Goal: Task Accomplishment & Management: Use online tool/utility

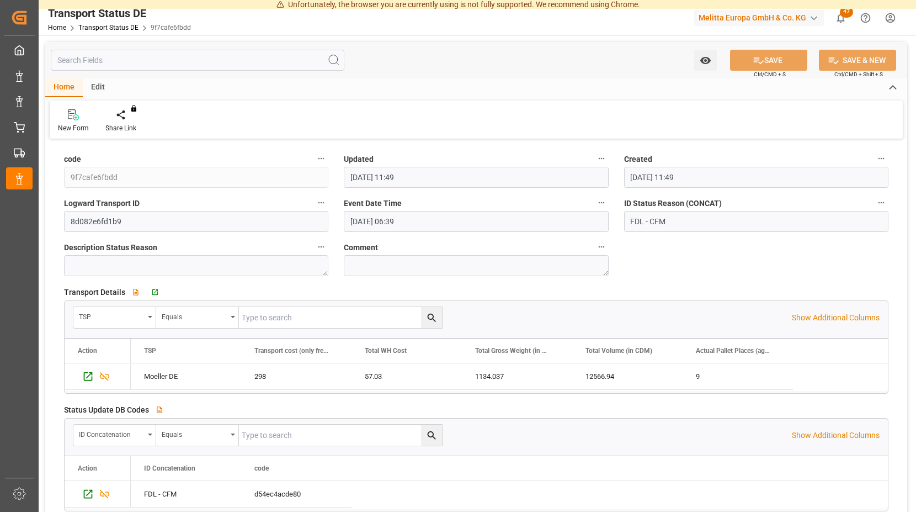
scroll to position [113, 0]
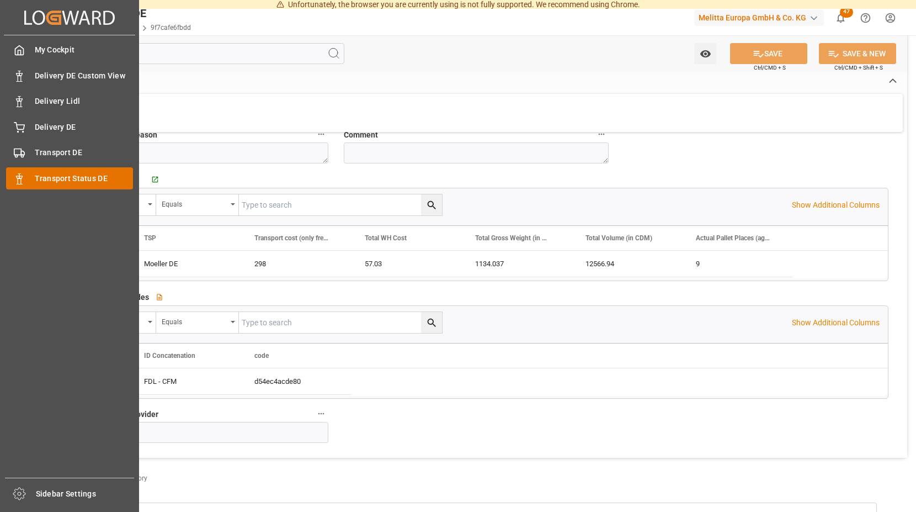
click at [76, 173] on span "Transport Status DE" at bounding box center [84, 179] width 99 height 12
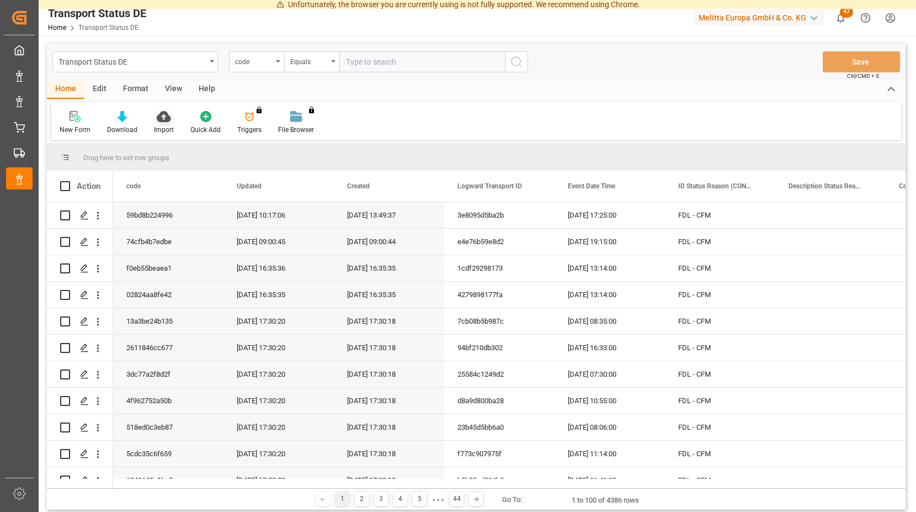
click at [159, 117] on icon at bounding box center [164, 116] width 14 height 11
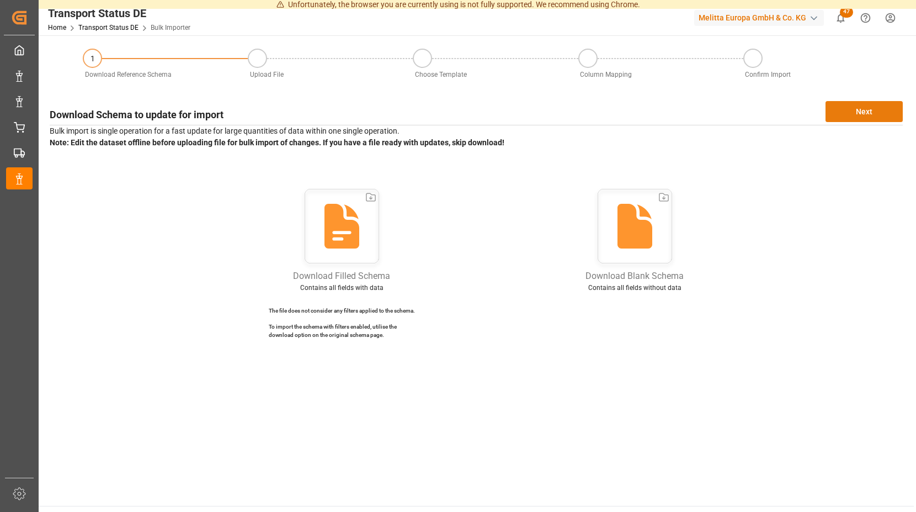
click at [855, 108] on button "Next" at bounding box center [864, 111] width 77 height 21
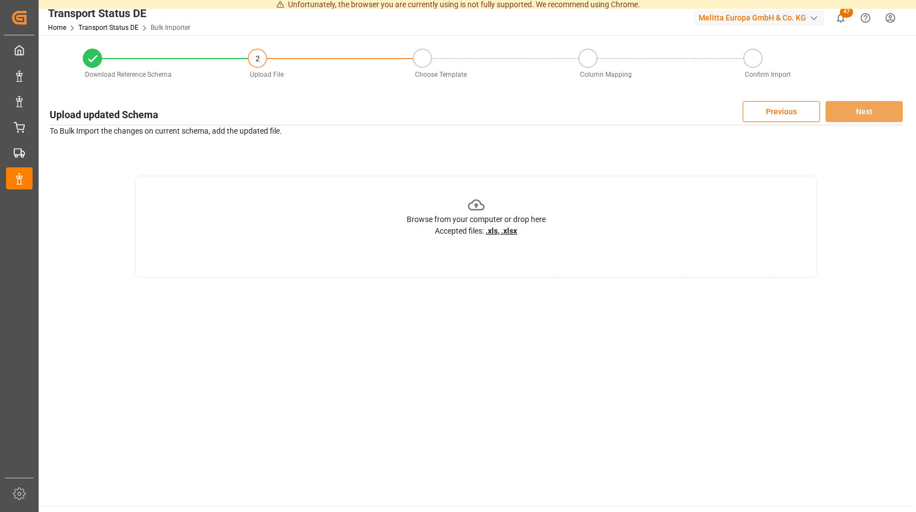
click at [479, 205] on icon at bounding box center [476, 204] width 17 height 17
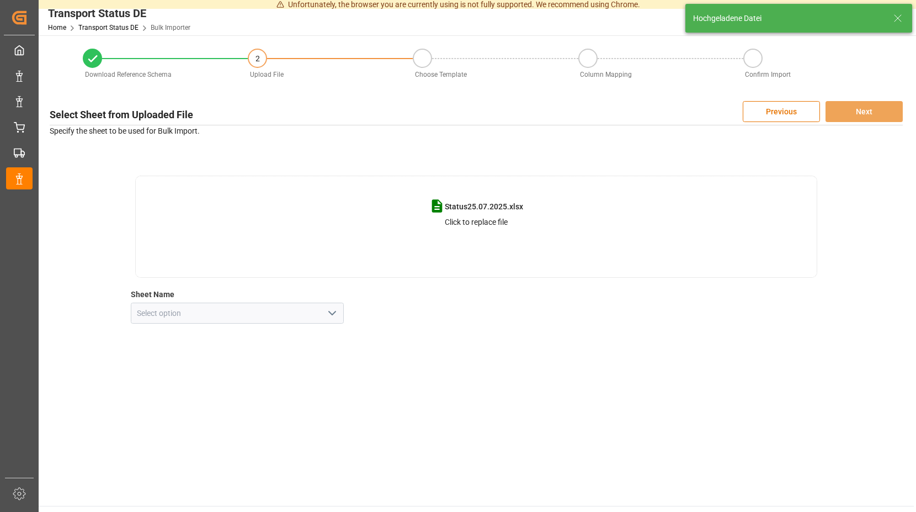
click at [331, 314] on icon "open menu" at bounding box center [332, 312] width 13 height 13
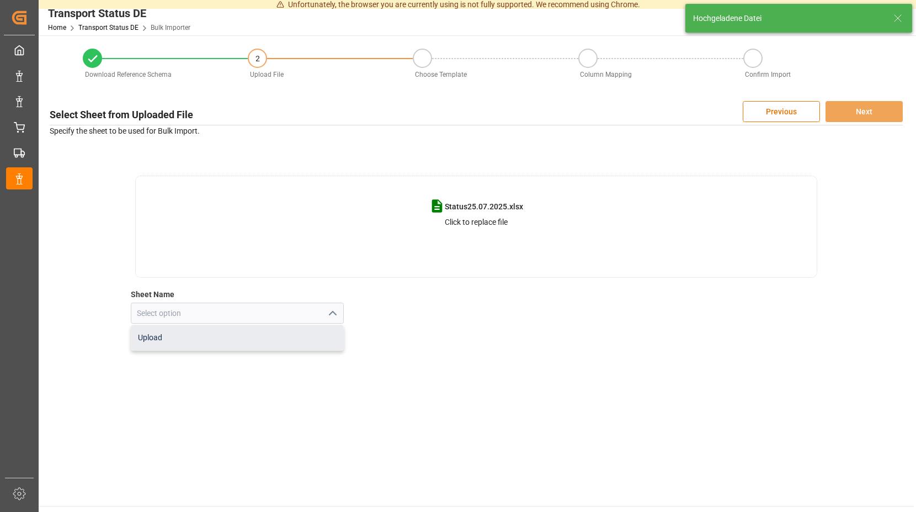
click at [161, 343] on div "Upload" at bounding box center [237, 337] width 213 height 25
type input "Upload"
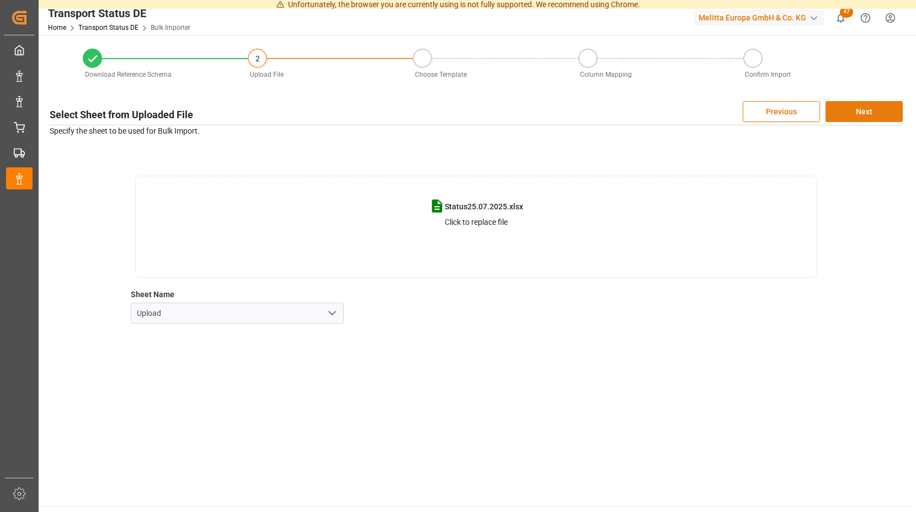
click at [858, 107] on button "Next" at bounding box center [864, 111] width 77 height 21
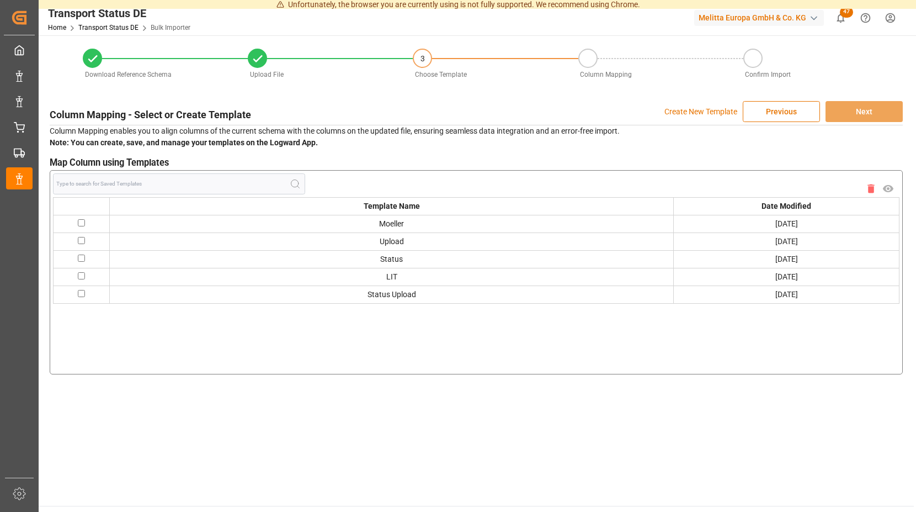
click at [79, 221] on td at bounding box center [82, 224] width 56 height 18
click at [81, 222] on input "checkbox" at bounding box center [81, 222] width 7 height 7
checkbox input "true"
click at [859, 109] on button "Next" at bounding box center [864, 111] width 77 height 21
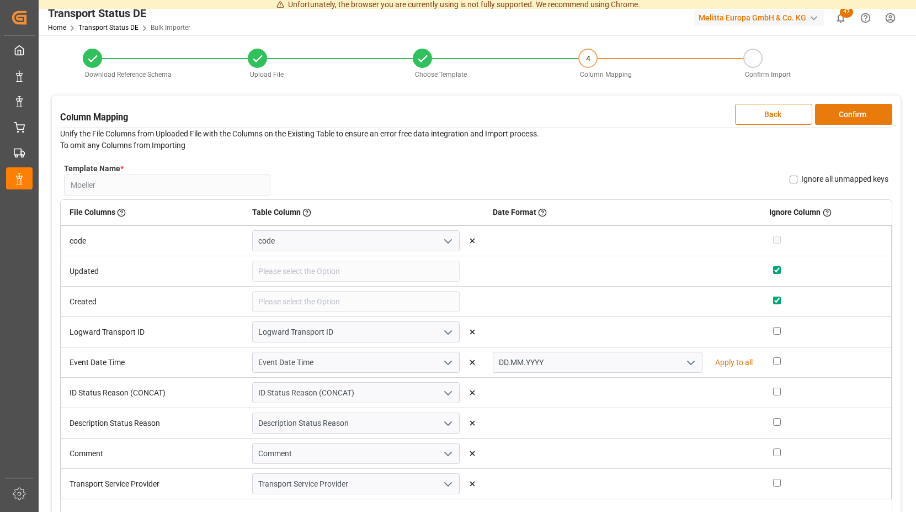
click at [845, 113] on button "Confirm" at bounding box center [853, 114] width 77 height 21
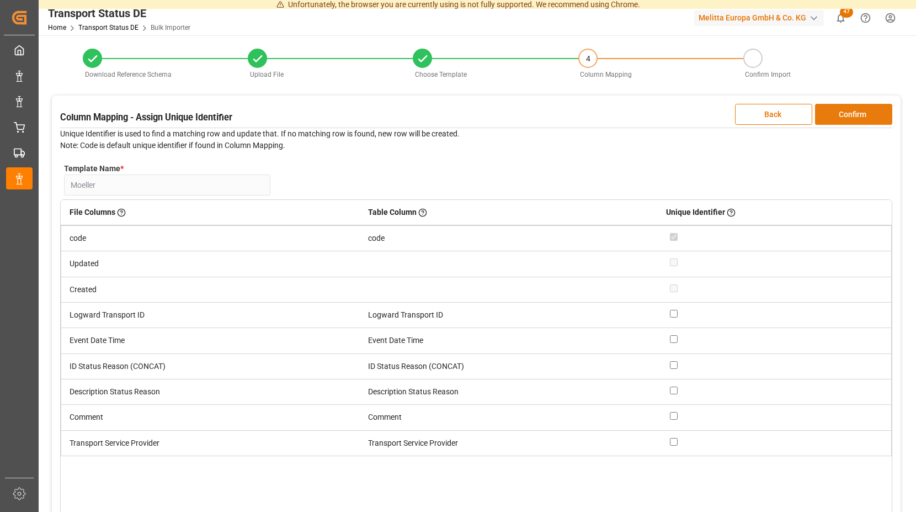
click at [846, 112] on button "Confirm" at bounding box center [853, 114] width 77 height 21
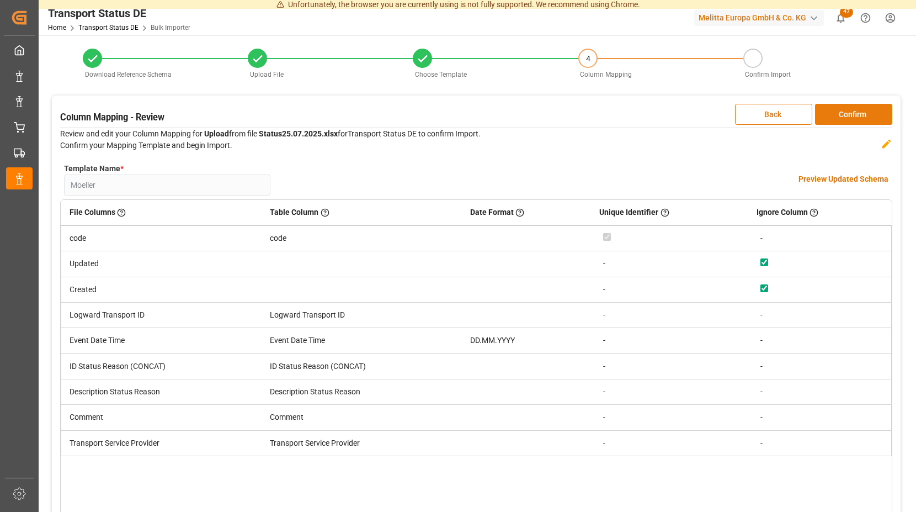
click at [846, 112] on button "Confirm" at bounding box center [853, 114] width 77 height 21
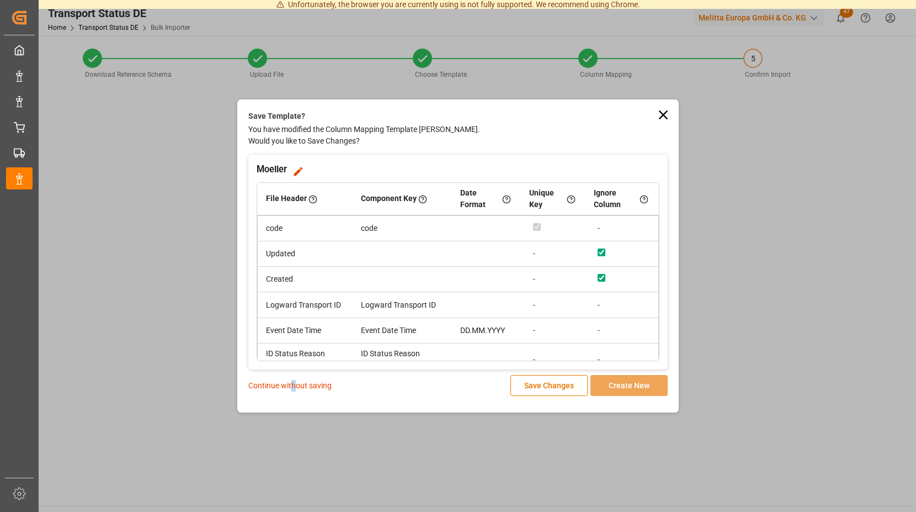
click at [294, 386] on p "Continue without saving" at bounding box center [289, 386] width 83 height 12
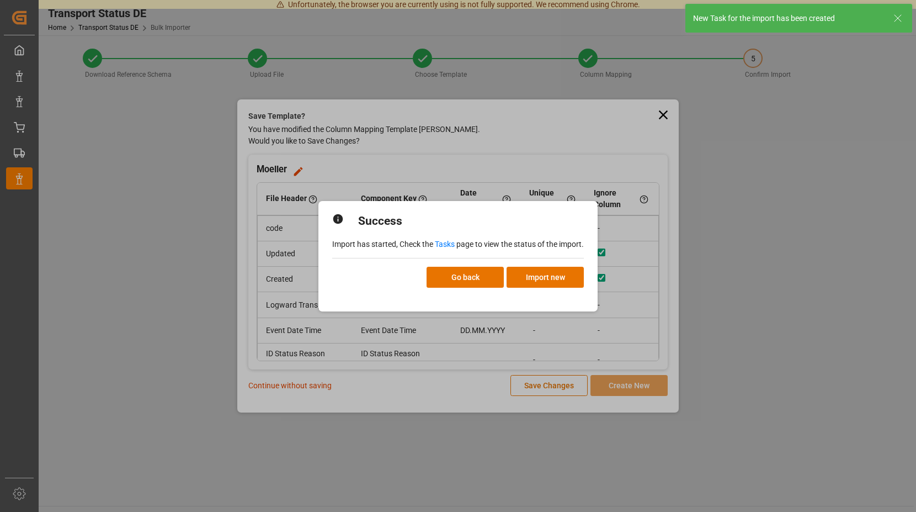
click at [447, 244] on link "Tasks" at bounding box center [445, 244] width 20 height 9
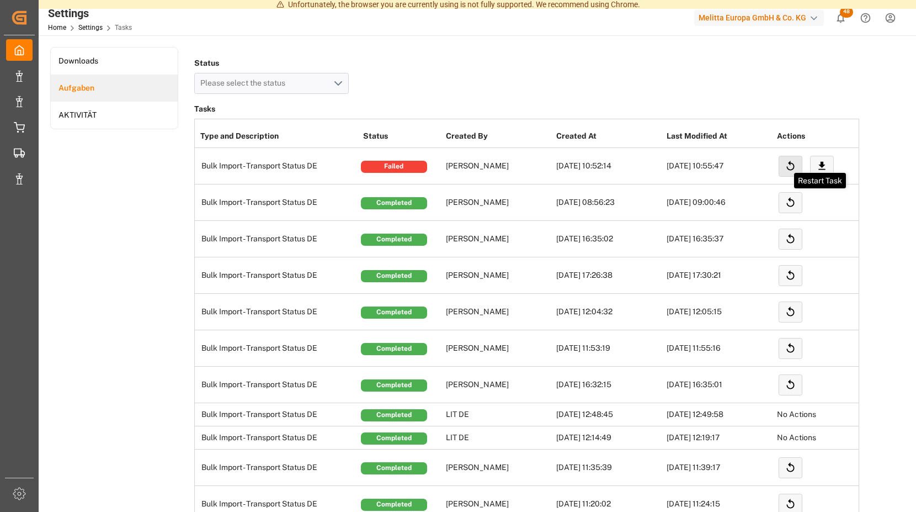
click at [787, 163] on icon at bounding box center [791, 166] width 12 height 12
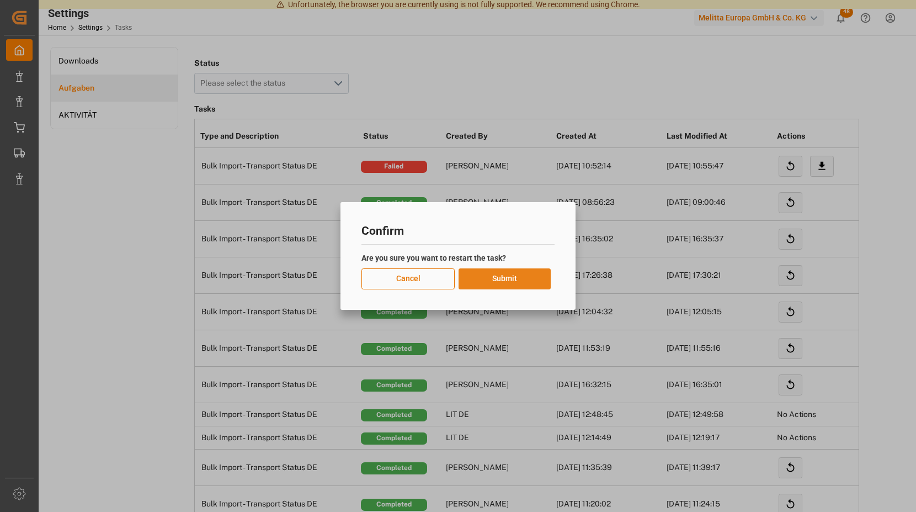
click at [504, 277] on button "Submit" at bounding box center [505, 278] width 92 height 21
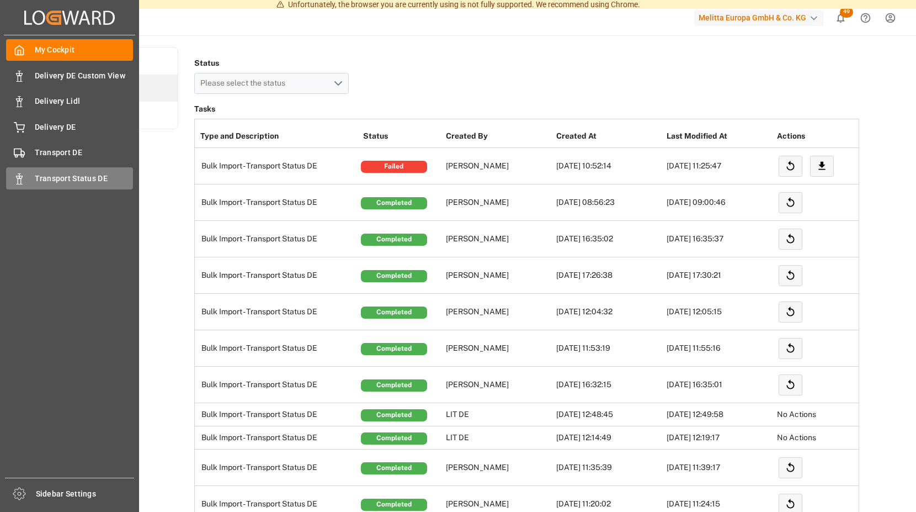
click at [75, 180] on span "Transport Status DE" at bounding box center [84, 179] width 99 height 12
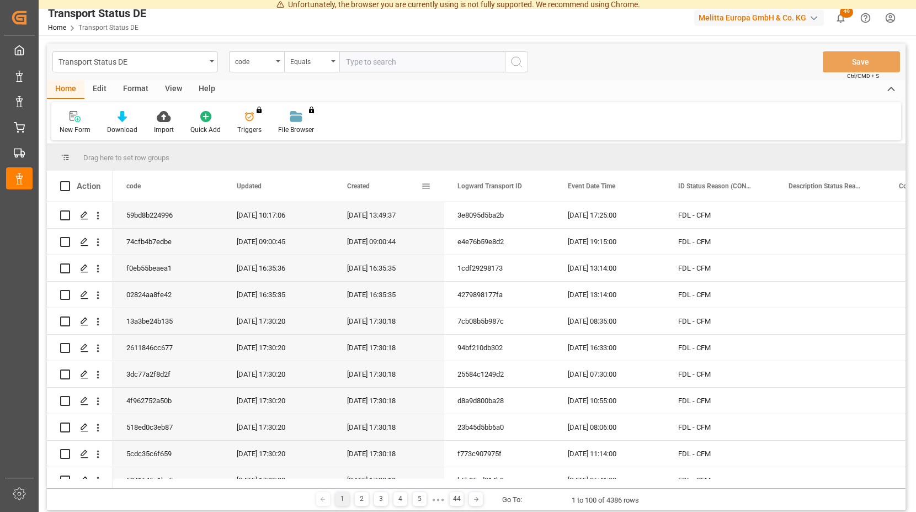
click at [362, 186] on span "Created" at bounding box center [358, 186] width 23 height 8
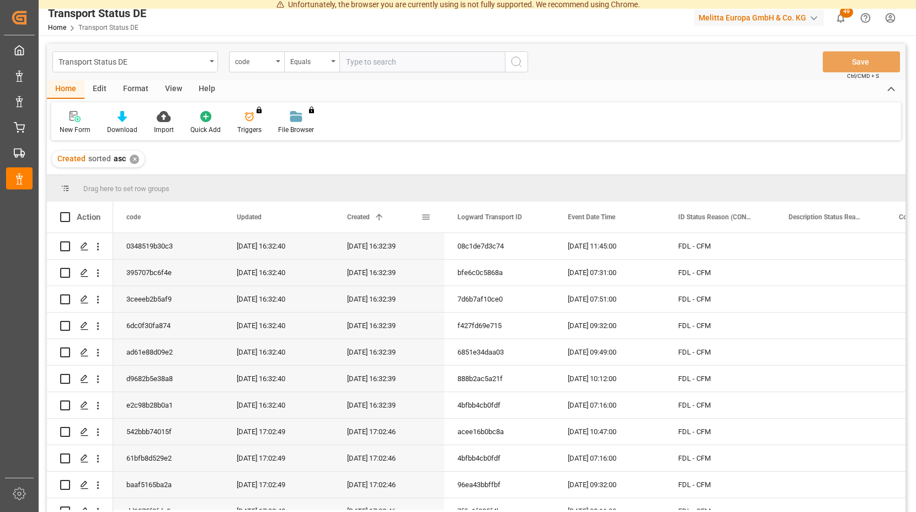
click at [362, 215] on span "Created" at bounding box center [358, 217] width 23 height 8
click at [162, 117] on icon at bounding box center [164, 116] width 14 height 11
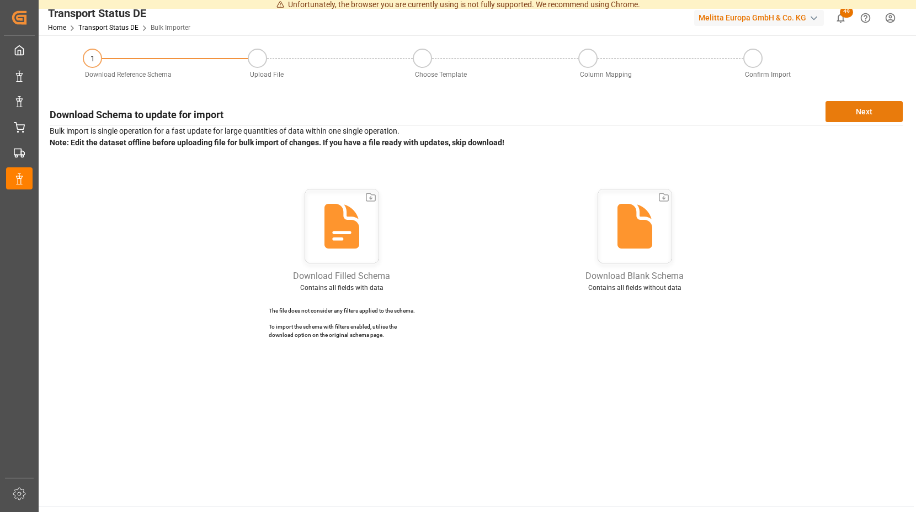
click at [860, 108] on button "Next" at bounding box center [864, 111] width 77 height 21
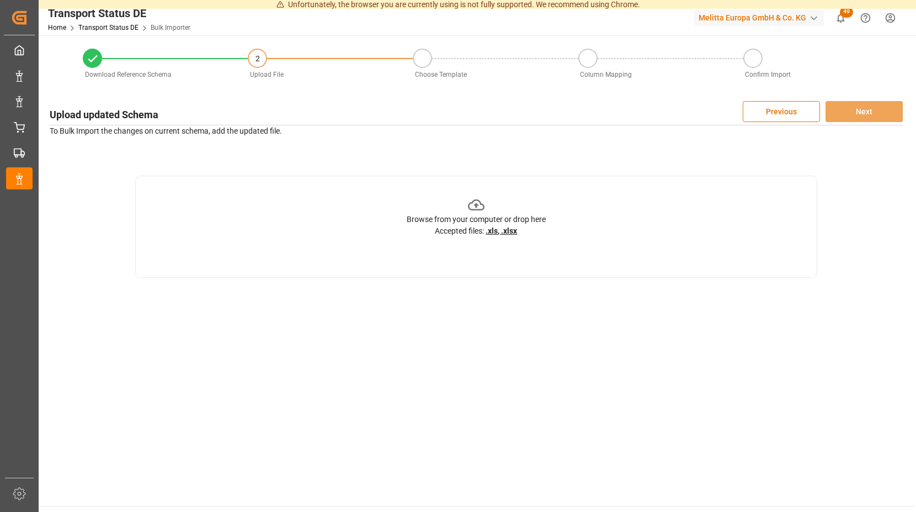
click at [474, 201] on icon at bounding box center [476, 204] width 17 height 11
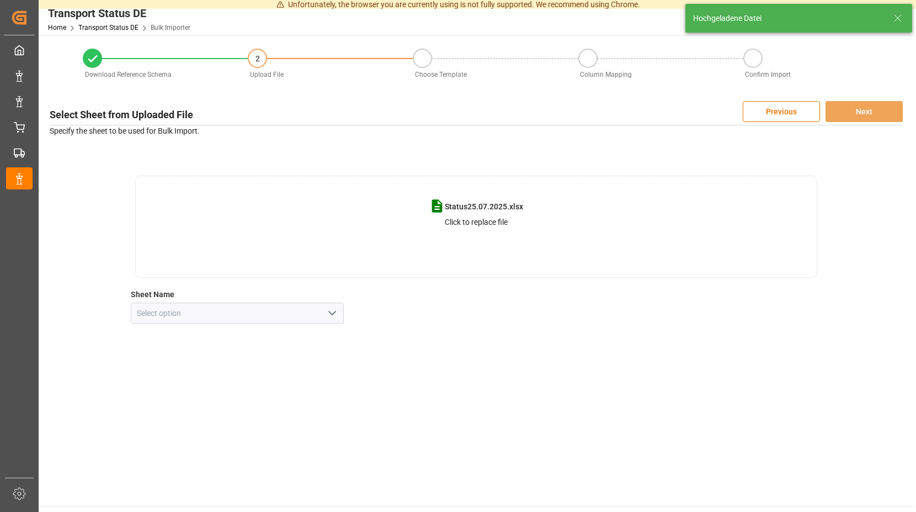
click at [334, 312] on icon "open menu" at bounding box center [332, 312] width 13 height 13
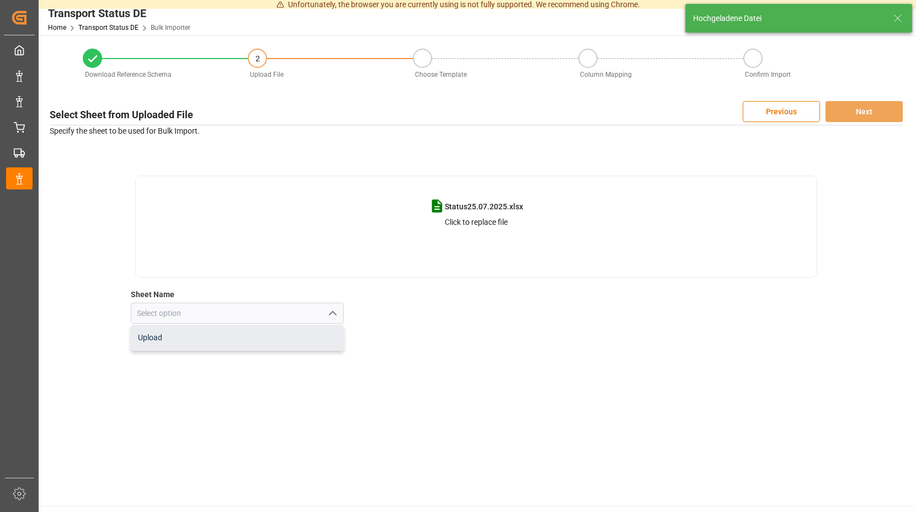
click at [201, 342] on div "Upload" at bounding box center [237, 337] width 213 height 25
type input "Upload"
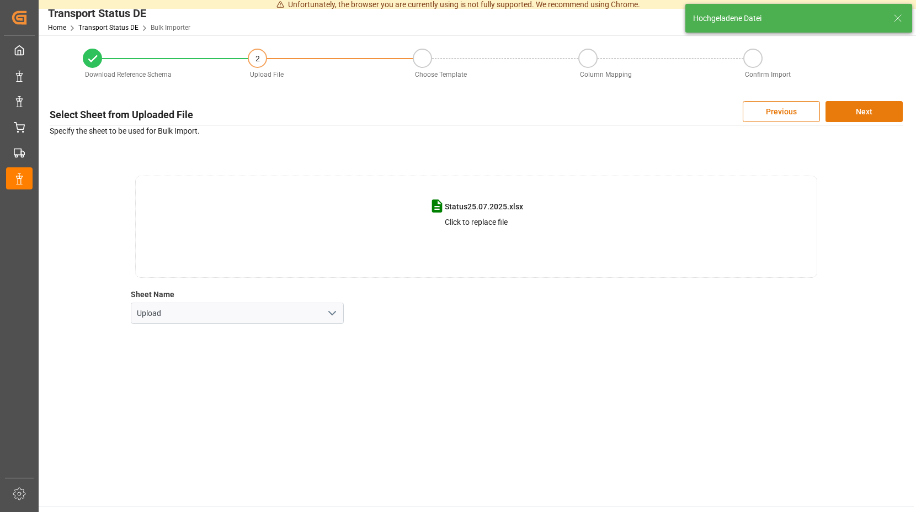
click at [854, 107] on button "Next" at bounding box center [864, 111] width 77 height 21
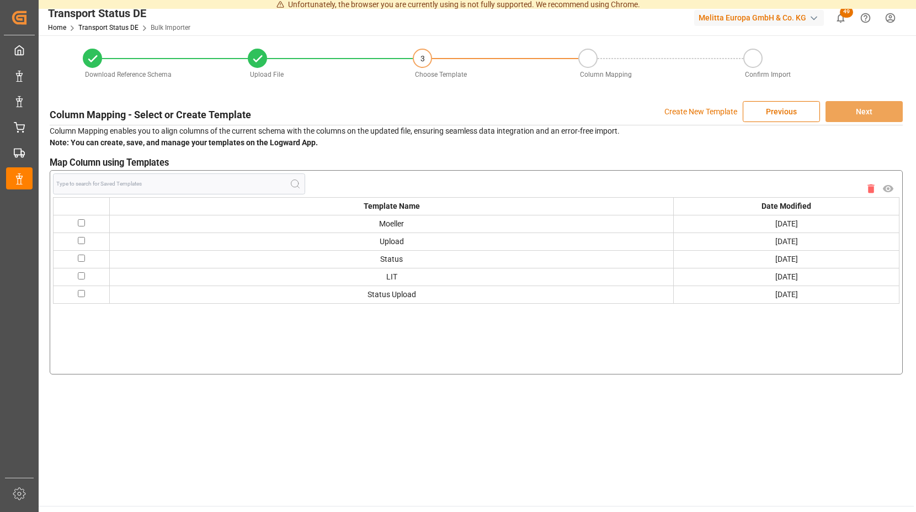
click at [84, 223] on input "checkbox" at bounding box center [81, 222] width 7 height 7
checkbox input "true"
click at [854, 110] on button "Next" at bounding box center [864, 111] width 77 height 21
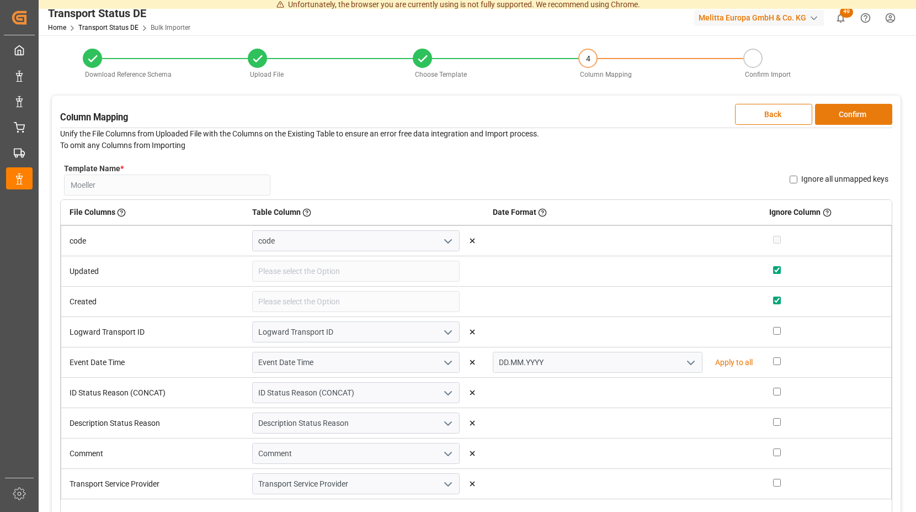
click at [847, 112] on button "Confirm" at bounding box center [853, 114] width 77 height 21
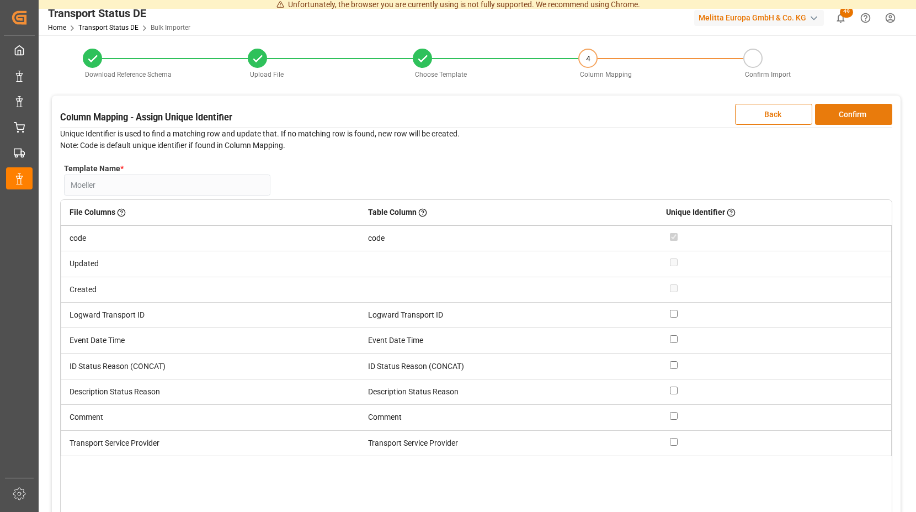
click at [848, 112] on button "Confirm" at bounding box center [853, 114] width 77 height 21
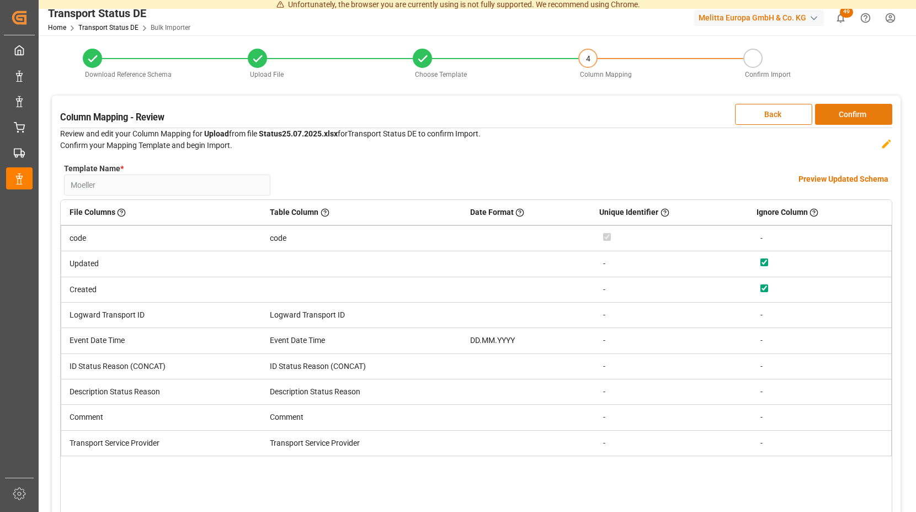
click at [848, 111] on button "Confirm" at bounding box center [853, 114] width 77 height 21
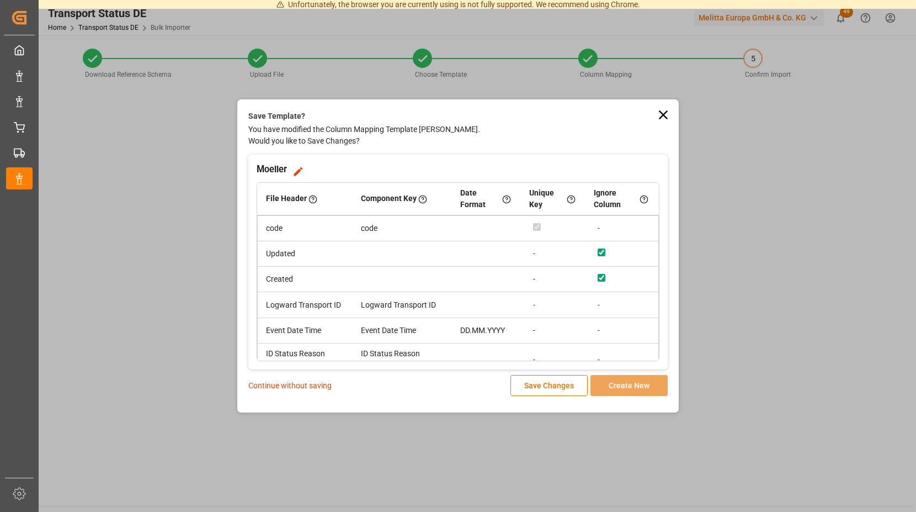
click at [293, 383] on p "Continue without saving" at bounding box center [289, 386] width 83 height 12
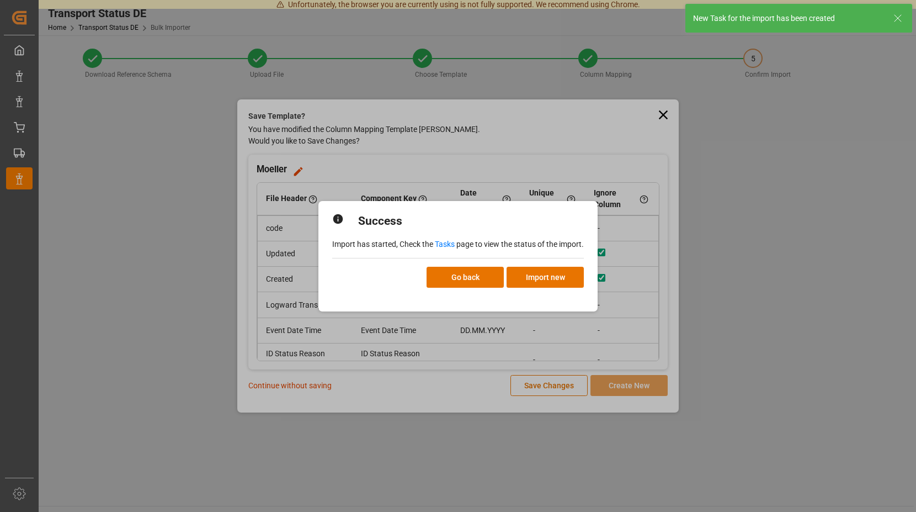
click at [445, 248] on link "Tasks" at bounding box center [445, 244] width 20 height 9
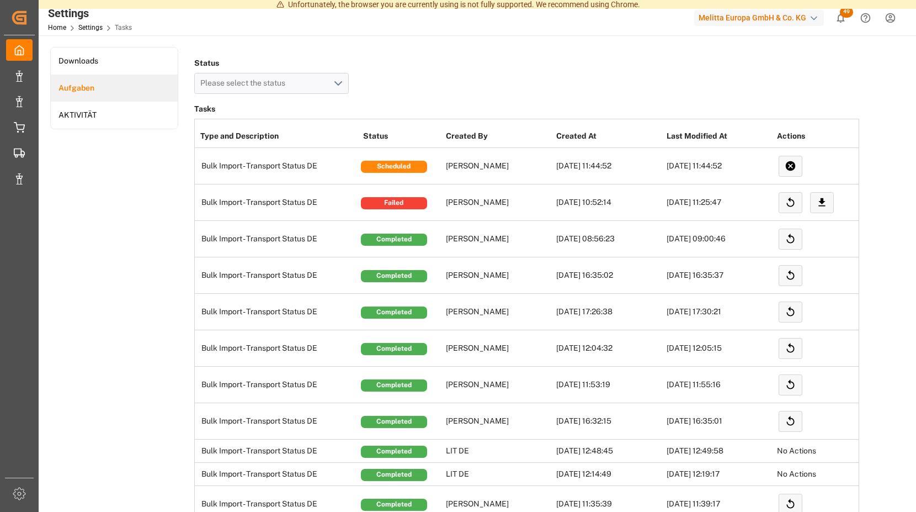
click at [520, 204] on td "[PERSON_NAME]" at bounding box center [498, 202] width 110 height 36
click at [240, 199] on td "Bulk Import - Transport Status DE" at bounding box center [278, 202] width 166 height 36
click at [822, 199] on icon at bounding box center [822, 202] width 7 height 8
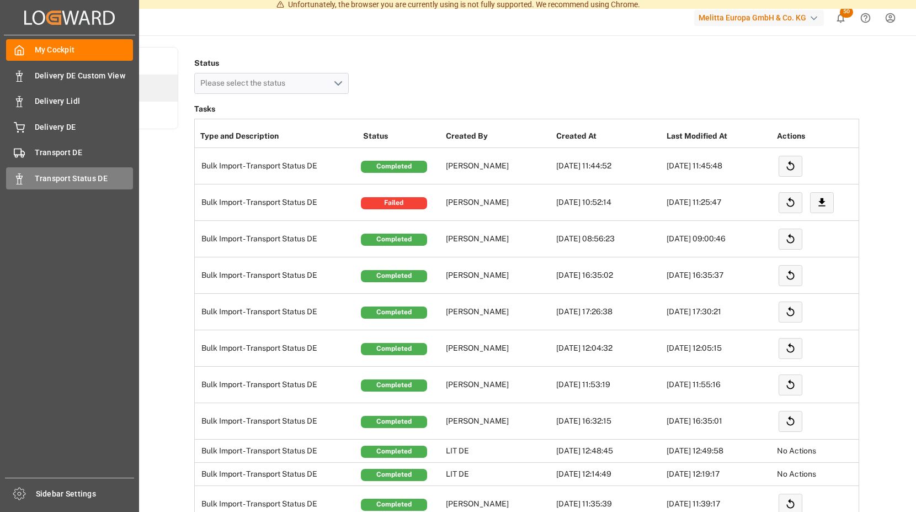
click at [14, 181] on icon at bounding box center [19, 178] width 11 height 11
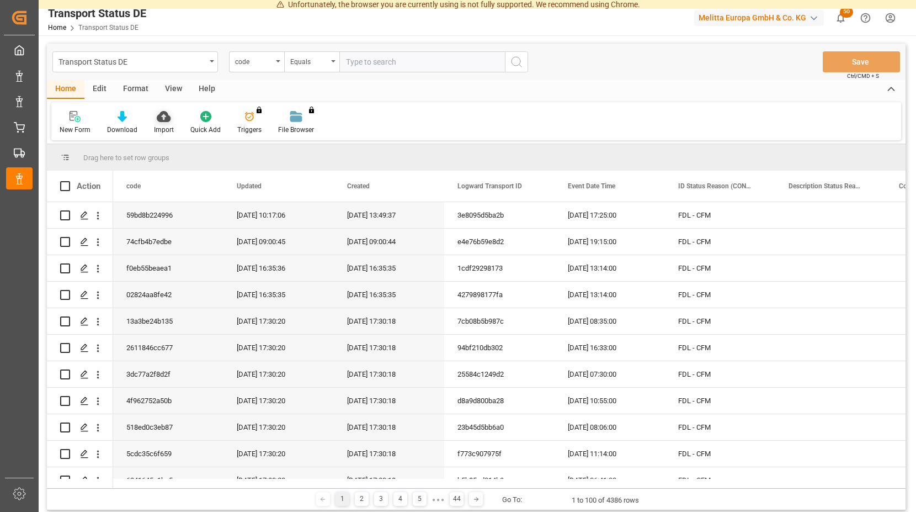
click at [162, 116] on icon at bounding box center [164, 116] width 14 height 11
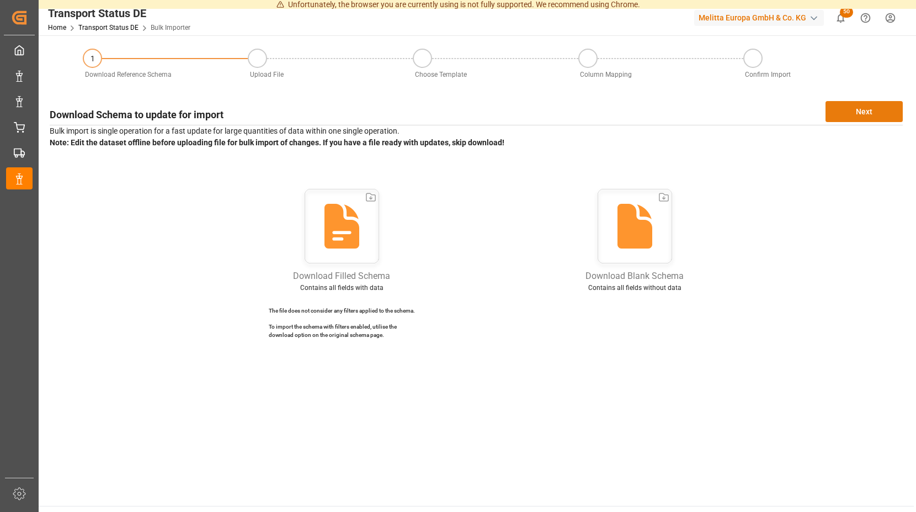
click at [872, 107] on button "Next" at bounding box center [864, 111] width 77 height 21
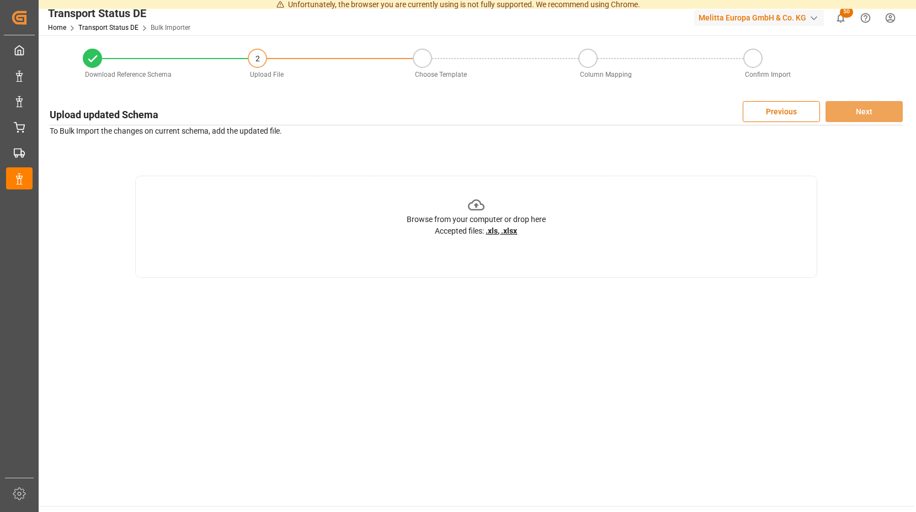
click at [476, 202] on icon at bounding box center [476, 204] width 17 height 17
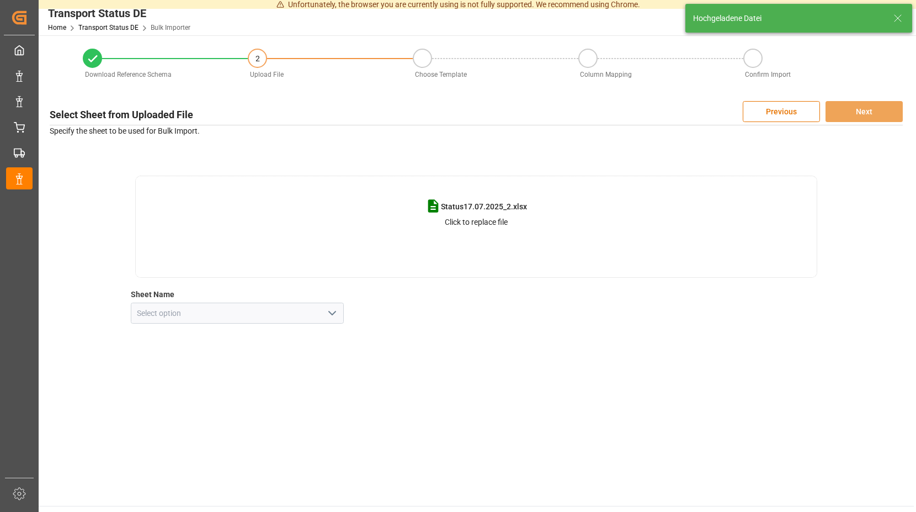
click at [332, 312] on icon "open menu" at bounding box center [332, 312] width 13 height 13
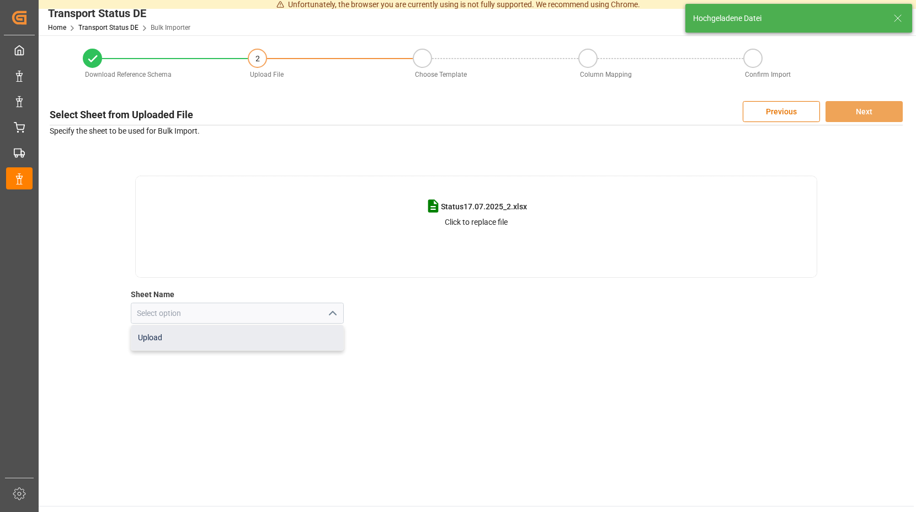
click at [233, 341] on div "Upload" at bounding box center [237, 337] width 213 height 25
type input "Upload"
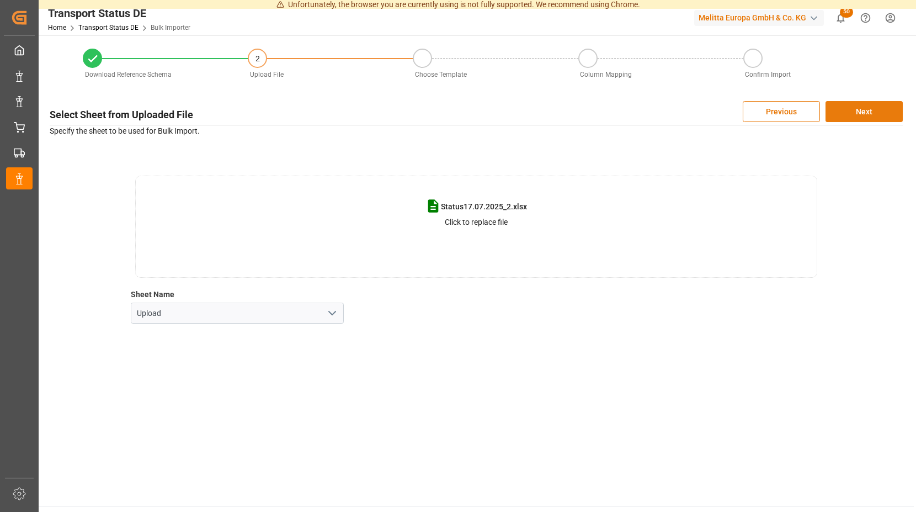
click at [853, 109] on button "Next" at bounding box center [864, 111] width 77 height 21
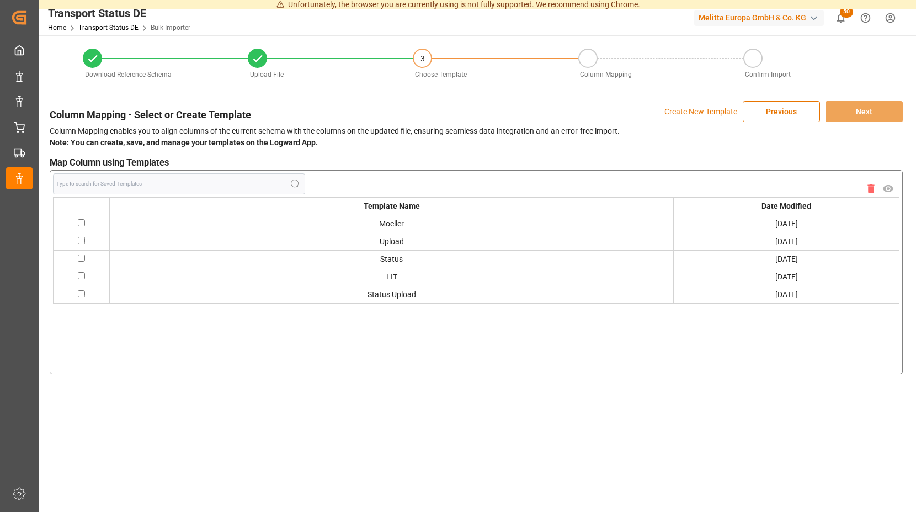
click at [78, 223] on input "checkbox" at bounding box center [81, 222] width 7 height 7
checkbox input "true"
click at [863, 109] on button "Next" at bounding box center [864, 111] width 77 height 21
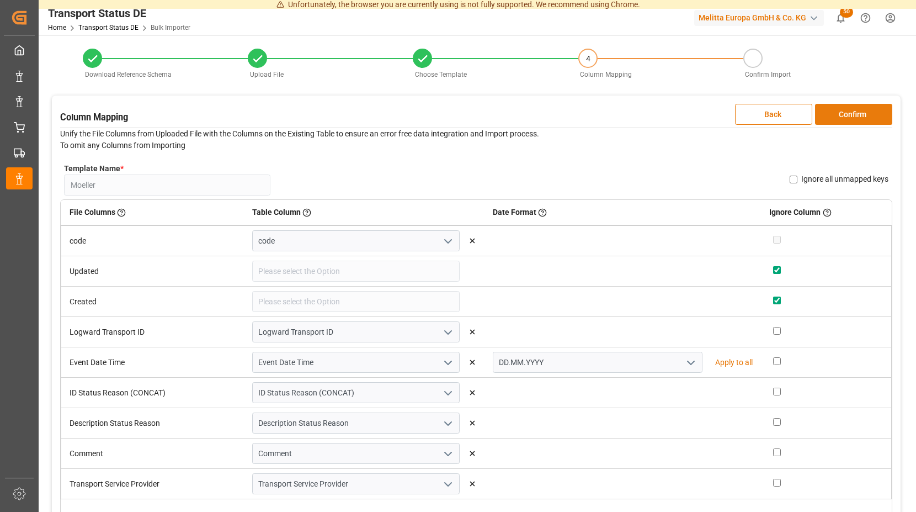
click at [857, 117] on button "Confirm" at bounding box center [853, 114] width 77 height 21
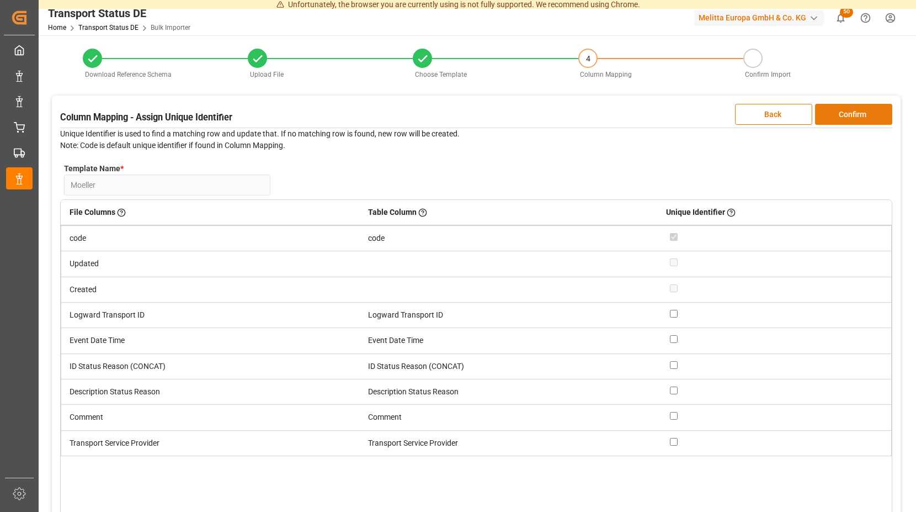
click at [850, 111] on button "Confirm" at bounding box center [853, 114] width 77 height 21
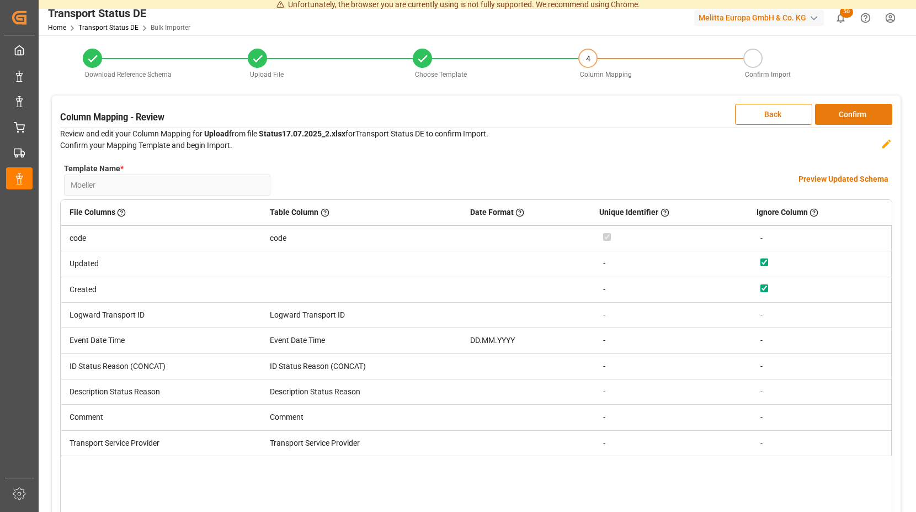
click at [853, 114] on button "Confirm" at bounding box center [853, 114] width 77 height 21
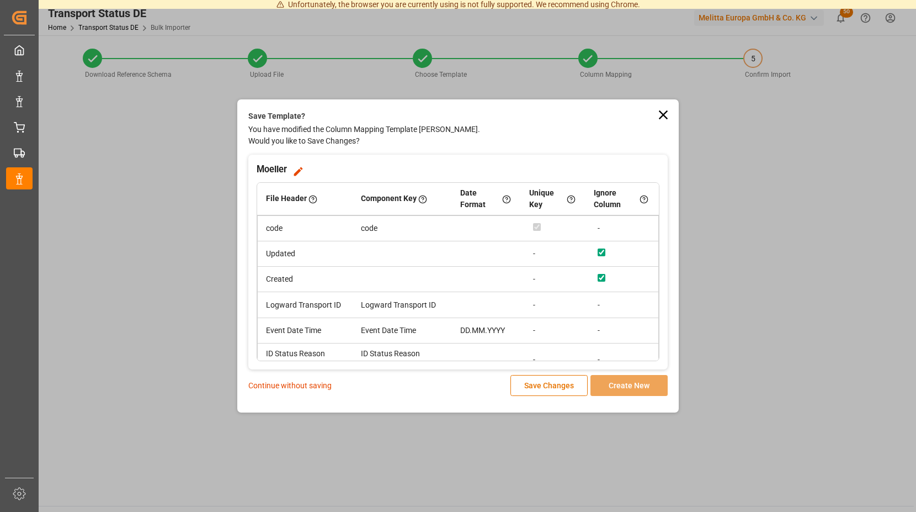
click at [295, 384] on p "Continue without saving" at bounding box center [289, 386] width 83 height 12
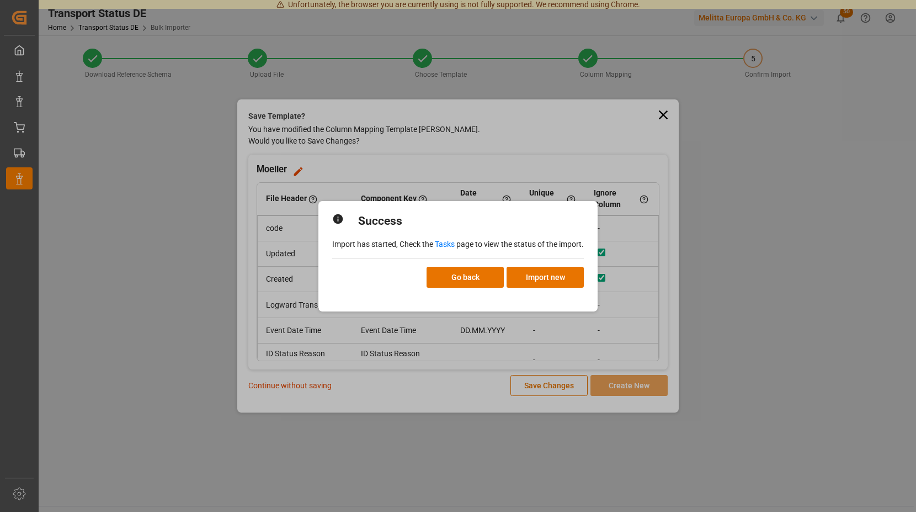
click at [445, 243] on link "Tasks" at bounding box center [445, 244] width 20 height 9
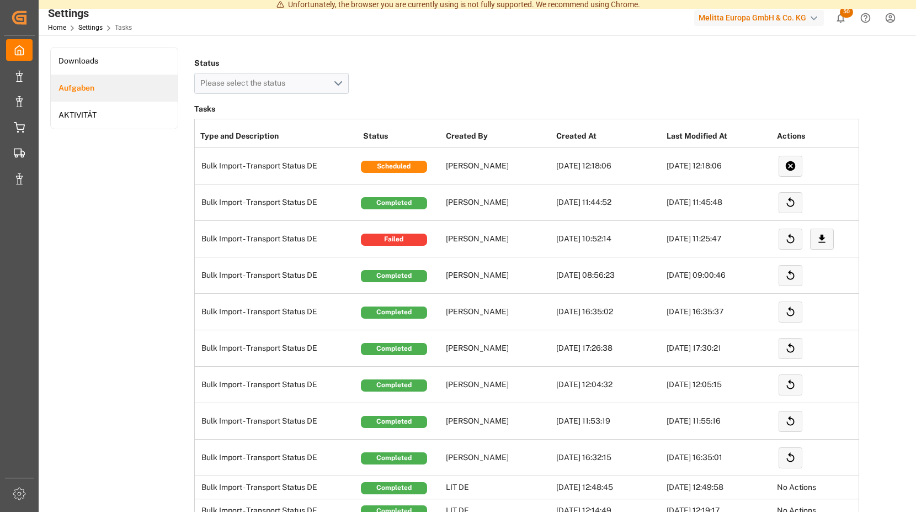
click at [445, 243] on td "[PERSON_NAME]" at bounding box center [498, 239] width 110 height 36
click at [843, 15] on span "52" at bounding box center [846, 12] width 13 height 11
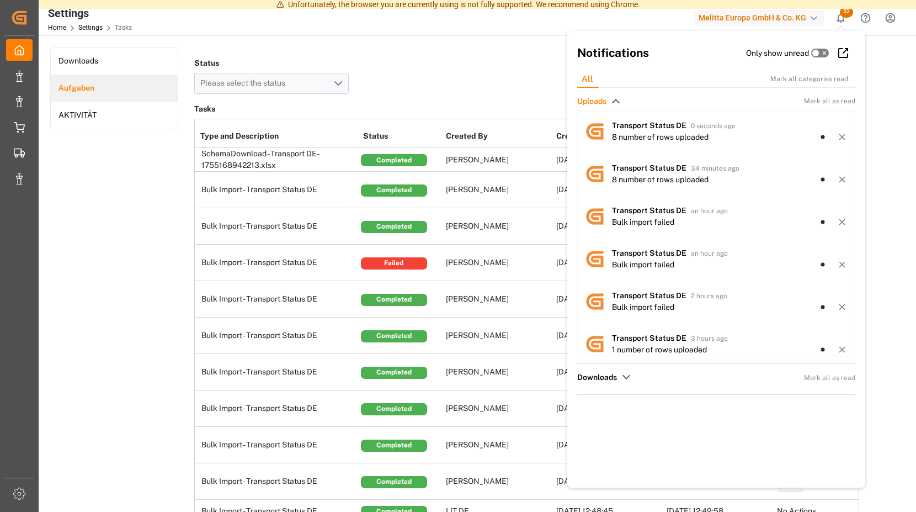
click at [846, 13] on span "52" at bounding box center [846, 12] width 13 height 11
